Goal: Find specific page/section: Find specific page/section

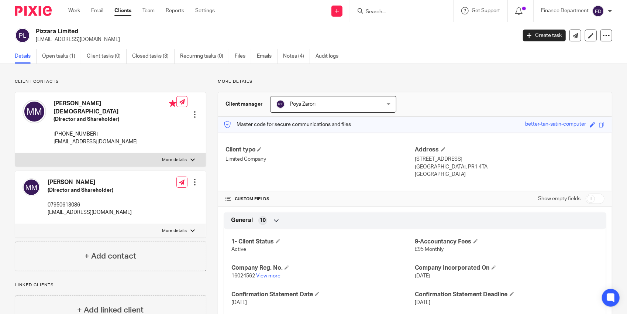
click at [378, 16] on form at bounding box center [404, 10] width 79 height 9
click at [379, 13] on input "Search" at bounding box center [398, 12] width 66 height 7
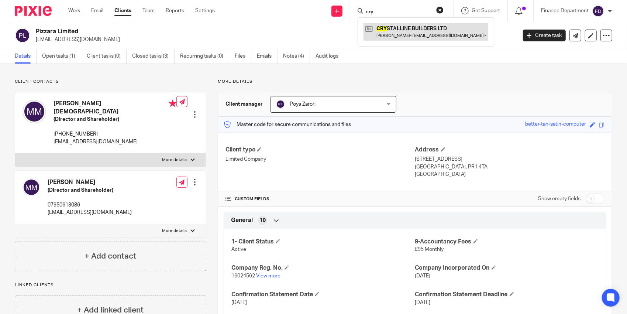
type input "cry"
click at [413, 35] on link at bounding box center [426, 31] width 125 height 17
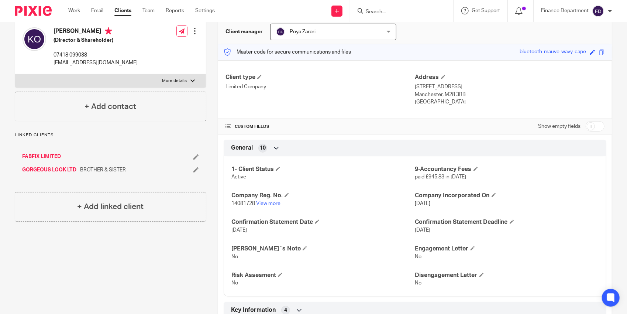
scroll to position [74, 0]
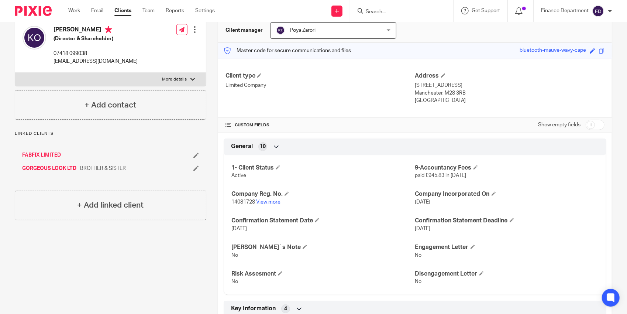
click at [269, 201] on link "View more" at bounding box center [268, 201] width 24 height 5
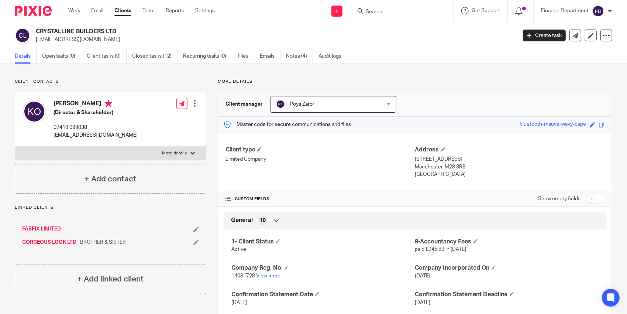
drag, startPoint x: 94, startPoint y: 30, endPoint x: 37, endPoint y: 29, distance: 56.5
click at [37, 29] on h2 "CRYSTALLINE BUILDERS LTD" at bounding box center [226, 32] width 381 height 8
click at [367, 9] on input "Search" at bounding box center [398, 12] width 66 height 7
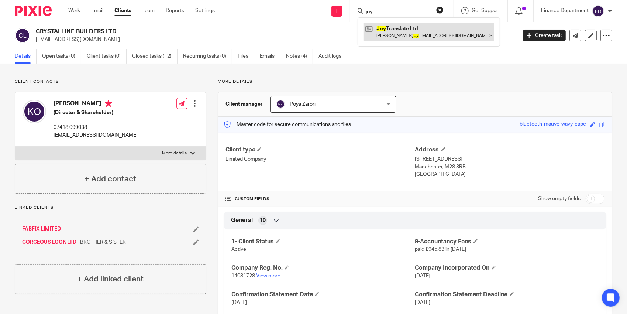
type input "joy"
click at [400, 28] on link at bounding box center [429, 31] width 131 height 17
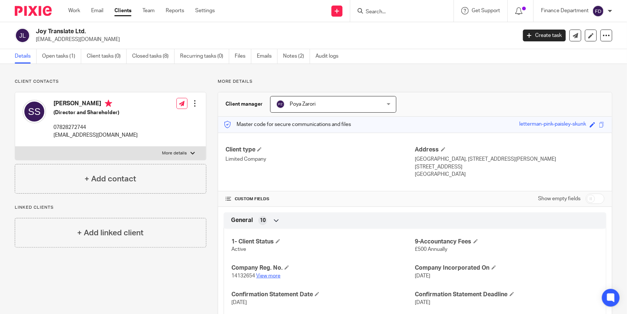
click at [272, 273] on link "View more" at bounding box center [268, 275] width 24 height 5
